Goal: Task Accomplishment & Management: Manage account settings

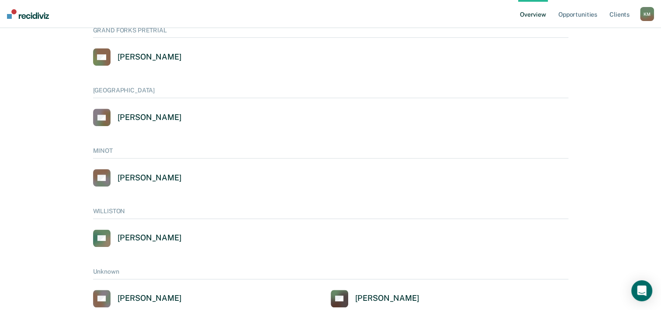
scroll to position [525, 0]
click at [153, 175] on div "[PERSON_NAME]" at bounding box center [150, 177] width 64 height 10
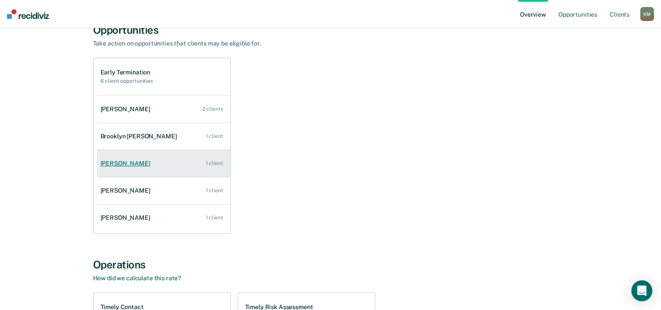
scroll to position [87, 0]
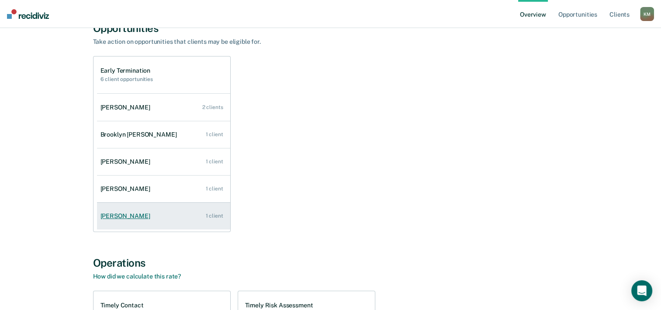
click at [122, 218] on div "[PERSON_NAME]" at bounding box center [127, 215] width 53 height 7
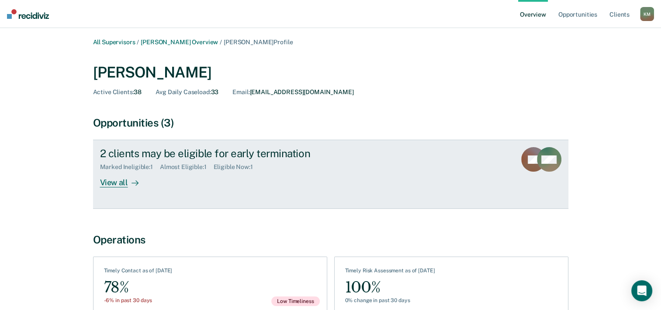
scroll to position [49, 0]
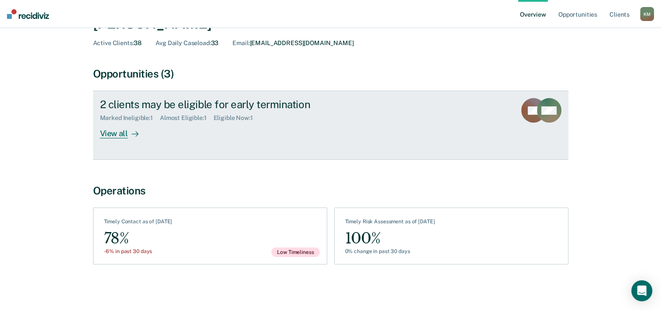
click at [117, 133] on div "View all" at bounding box center [124, 130] width 49 height 17
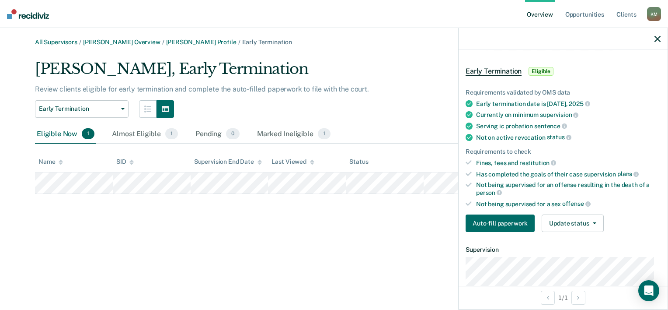
scroll to position [44, 0]
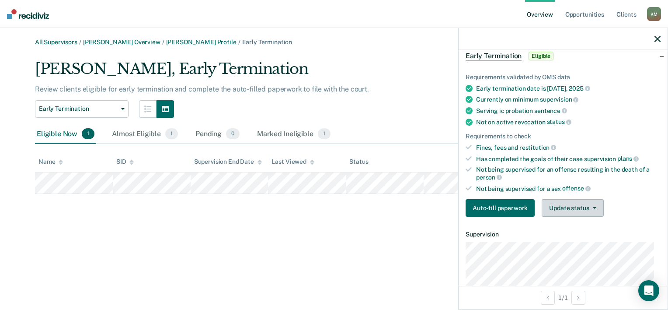
click at [595, 207] on button "Update status" at bounding box center [573, 207] width 62 height 17
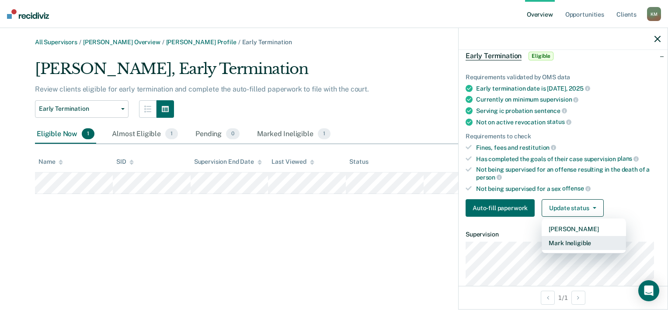
click at [581, 236] on button "Mark Ineligible" at bounding box center [584, 243] width 84 height 14
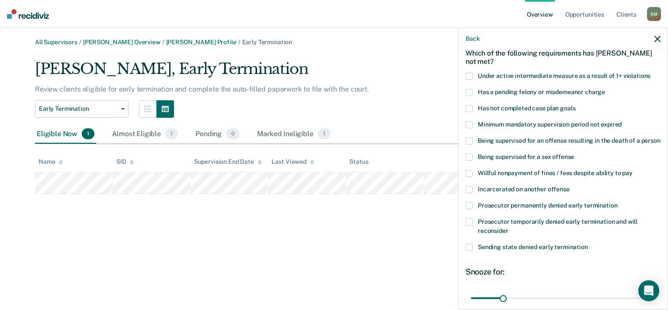
click at [469, 108] on span at bounding box center [469, 108] width 7 height 7
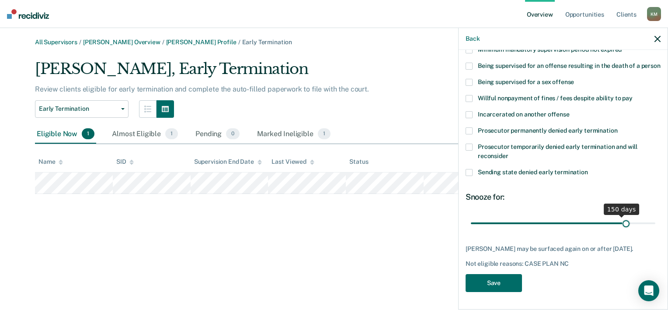
scroll to position [126, 0]
drag, startPoint x: 503, startPoint y: 214, endPoint x: 650, endPoint y: 215, distance: 147.8
type input "180"
click at [650, 216] on input "range" at bounding box center [563, 223] width 184 height 15
click at [499, 285] on button "Save" at bounding box center [494, 283] width 56 height 18
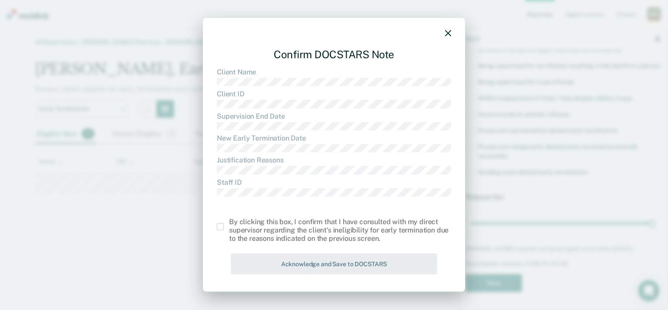
click at [222, 226] on span at bounding box center [220, 226] width 7 height 7
click at [229, 223] on input "checkbox" at bounding box center [229, 223] width 0 height 0
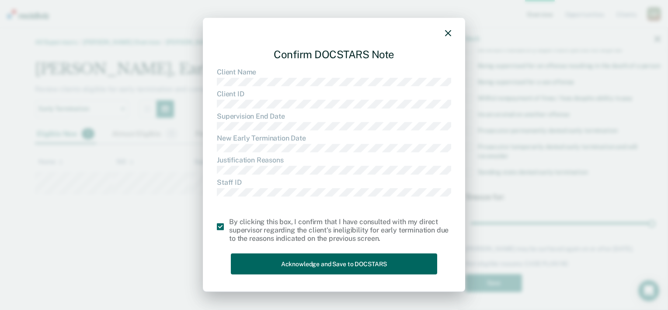
click at [330, 257] on button "Acknowledge and Save to DOCSTARS" at bounding box center [334, 263] width 206 height 21
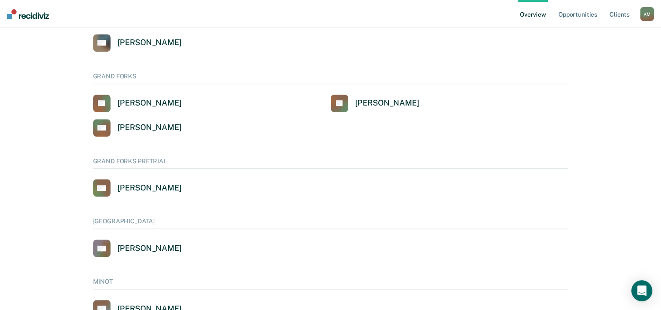
scroll to position [481, 0]
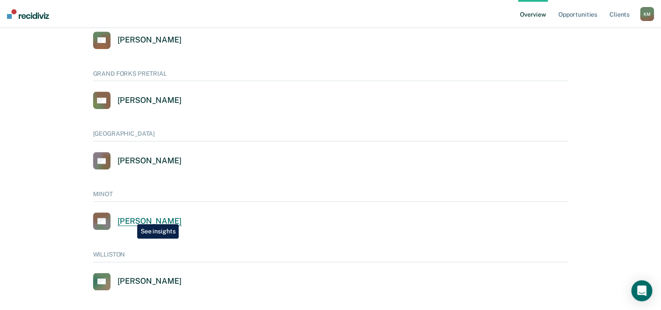
click at [131, 217] on div "[PERSON_NAME]" at bounding box center [150, 221] width 64 height 10
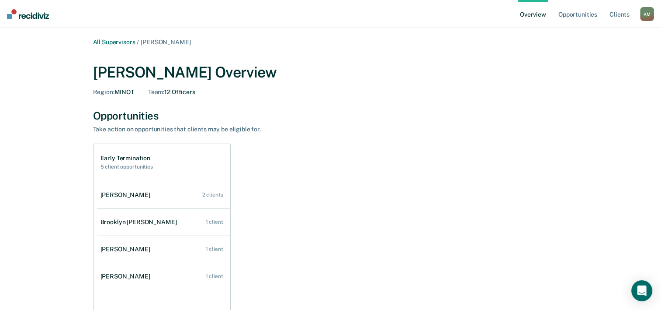
click at [645, 13] on div "K M" at bounding box center [647, 14] width 14 height 14
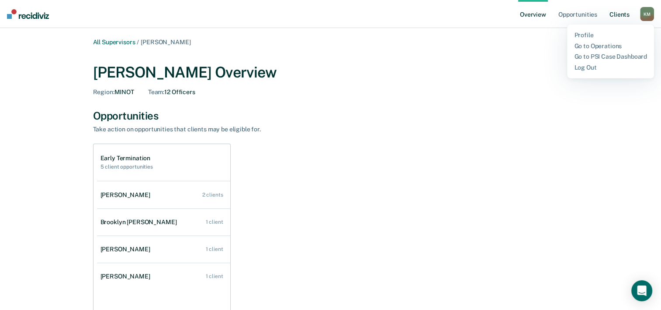
click at [623, 17] on link "Client s" at bounding box center [620, 14] width 24 height 28
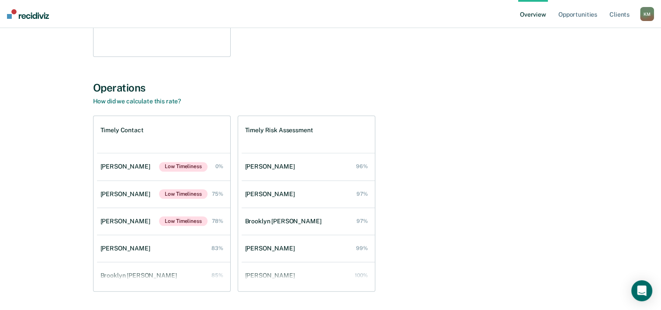
scroll to position [44, 0]
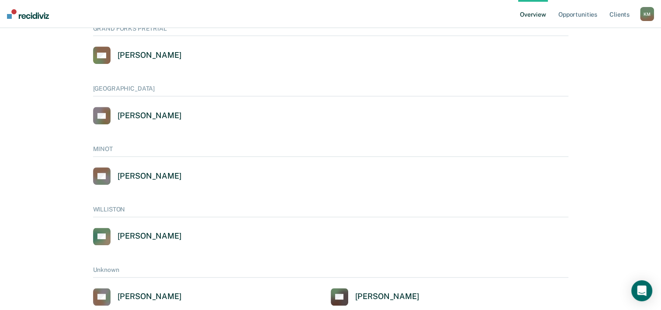
scroll to position [548, 0]
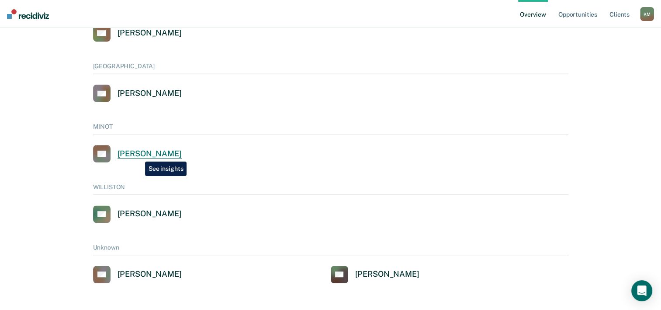
click at [139, 155] on div "[PERSON_NAME]" at bounding box center [150, 154] width 64 height 10
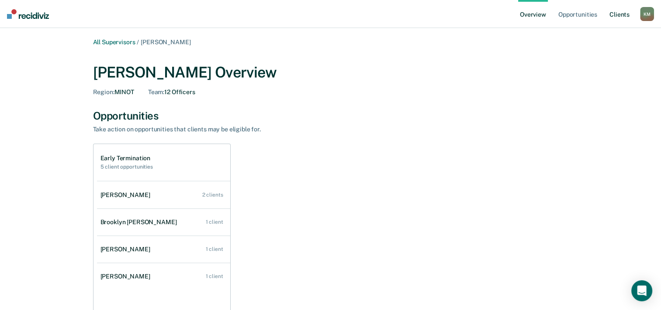
click at [616, 15] on link "Client s" at bounding box center [620, 14] width 24 height 28
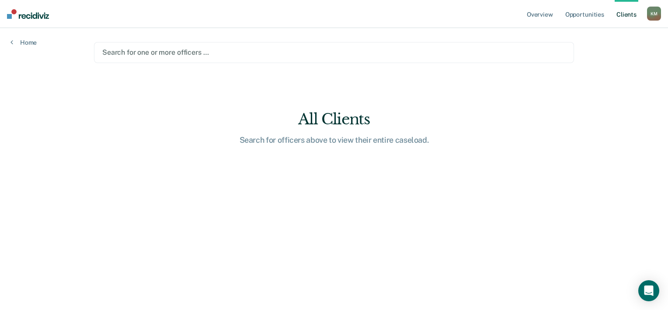
click at [223, 58] on div "Search for one or more officers …" at bounding box center [333, 52] width 465 height 12
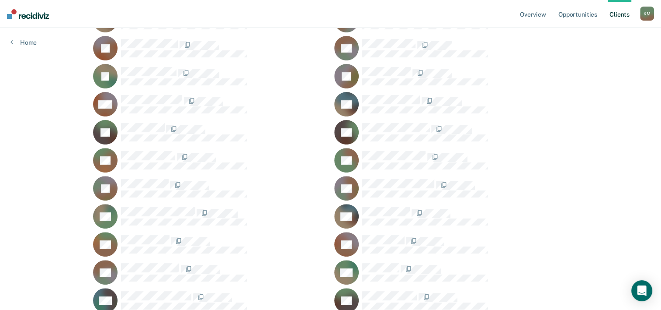
scroll to position [306, 0]
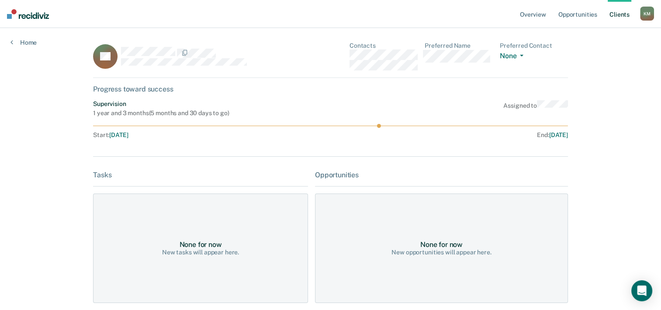
drag, startPoint x: 379, startPoint y: 126, endPoint x: 469, endPoint y: 130, distance: 89.7
click at [468, 130] on div "Supervision 1 year and 3 months ( 5 months and 30 days to go ) Assigned to Star…" at bounding box center [330, 121] width 475 height 42
drag, startPoint x: 381, startPoint y: 125, endPoint x: 437, endPoint y: 133, distance: 56.9
click at [437, 133] on div "Supervision 1 year and 3 months ( 5 months and 30 days to go ) Assigned to Star…" at bounding box center [330, 121] width 475 height 42
drag, startPoint x: 437, startPoint y: 133, endPoint x: 430, endPoint y: 126, distance: 9.6
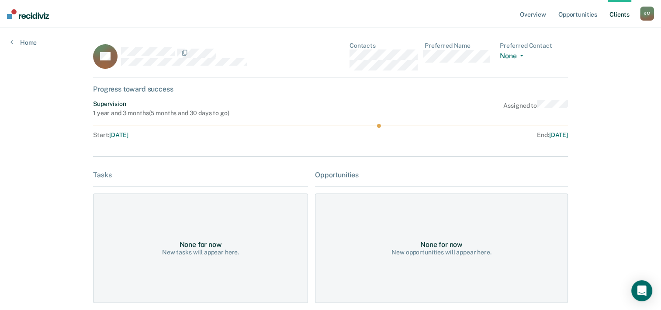
click at [430, 126] on icon at bounding box center [330, 126] width 475 height 4
click at [608, 123] on div "Overview Opportunities Client s Kopp, Scott M. K M Profile Go to Operations Go …" at bounding box center [330, 206] width 661 height 412
drag, startPoint x: 379, startPoint y: 127, endPoint x: 537, endPoint y: 130, distance: 157.8
click at [537, 130] on div "Supervision 1 year and 3 months ( 5 months and 30 days to go ) Assigned to Star…" at bounding box center [330, 121] width 475 height 42
drag, startPoint x: 379, startPoint y: 126, endPoint x: 414, endPoint y: 126, distance: 35.0
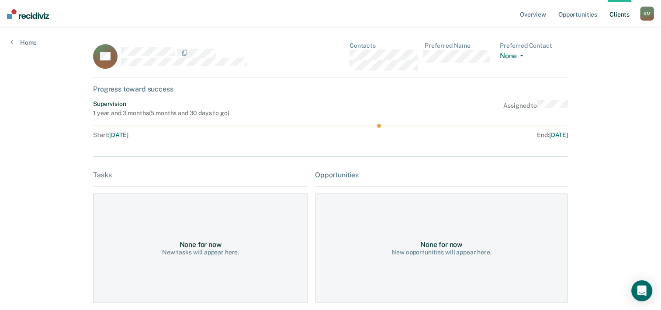
click at [414, 126] on icon at bounding box center [330, 126] width 475 height 4
